Goal: Information Seeking & Learning: Find specific fact

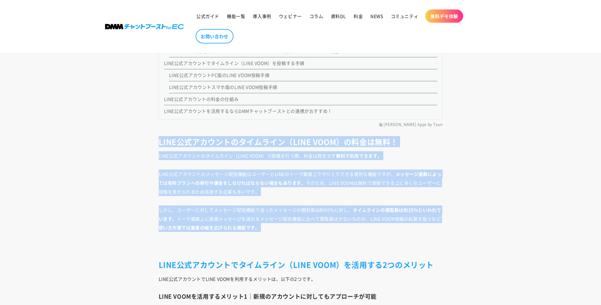
drag, startPoint x: 155, startPoint y: 145, endPoint x: 304, endPoint y: 232, distance: 172.5
drag, startPoint x: 304, startPoint y: 232, endPoint x: 149, endPoint y: 139, distance: 180.6
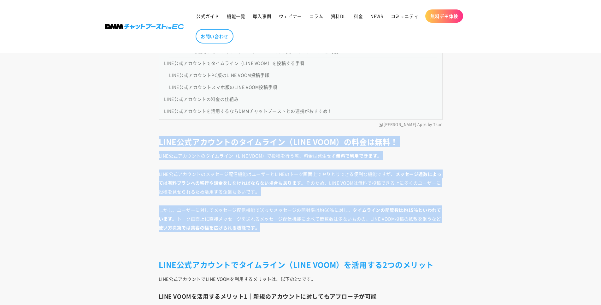
drag, startPoint x: 149, startPoint y: 139, endPoint x: 268, endPoint y: 231, distance: 150.8
click at [268, 231] on p "しかし、ユーザーに対してメッセージ配信機能で送ったメッセージの開封率は約60％に対し、 タイムラインの閲覧数は約15％といわれています。 トーク画面上に直接メ…" at bounding box center [301, 219] width 284 height 26
drag, startPoint x: 268, startPoint y: 231, endPoint x: 140, endPoint y: 138, distance: 158.4
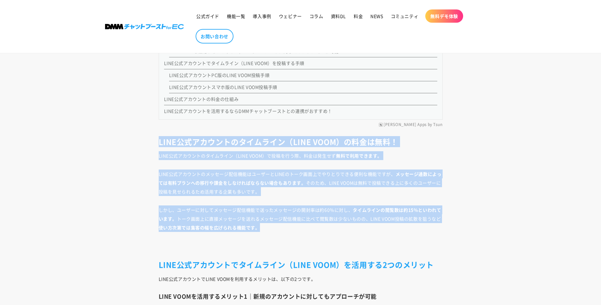
drag, startPoint x: 140, startPoint y: 138, endPoint x: 283, endPoint y: 234, distance: 172.7
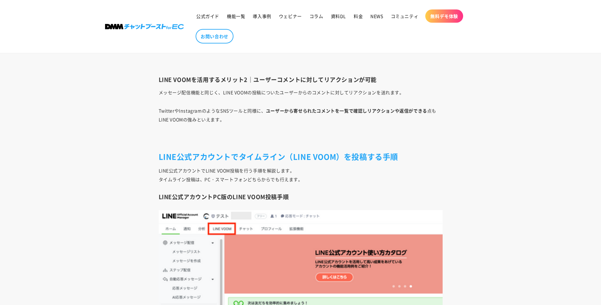
scroll to position [1090, 0]
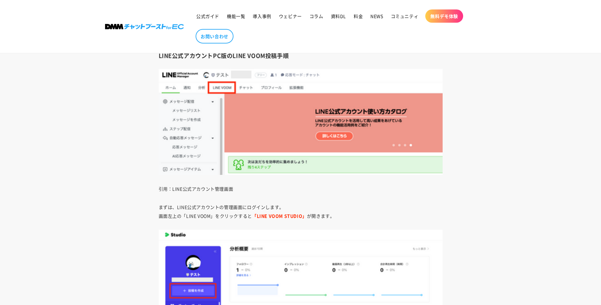
scroll to position [1209, 0]
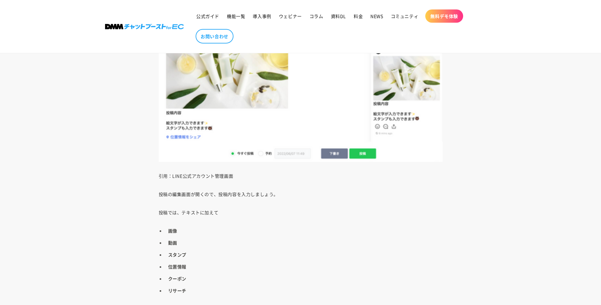
scroll to position [1642, 0]
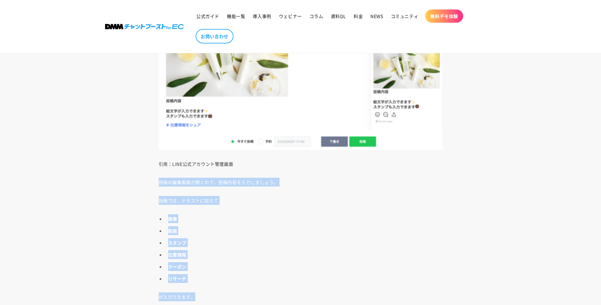
drag, startPoint x: 152, startPoint y: 183, endPoint x: 213, endPoint y: 297, distance: 129.6
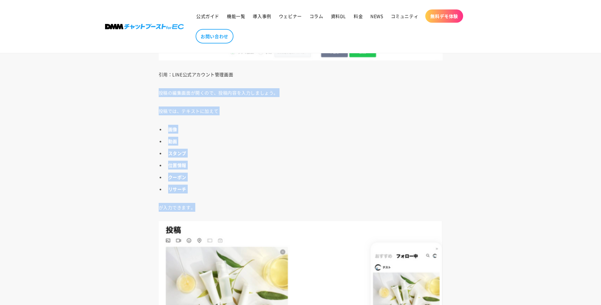
scroll to position [1761, 0]
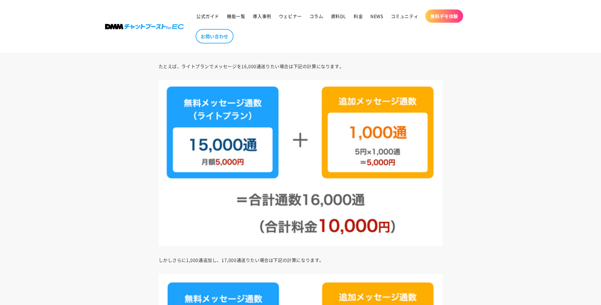
scroll to position [4670, 0]
